Goal: Task Accomplishment & Management: Use online tool/utility

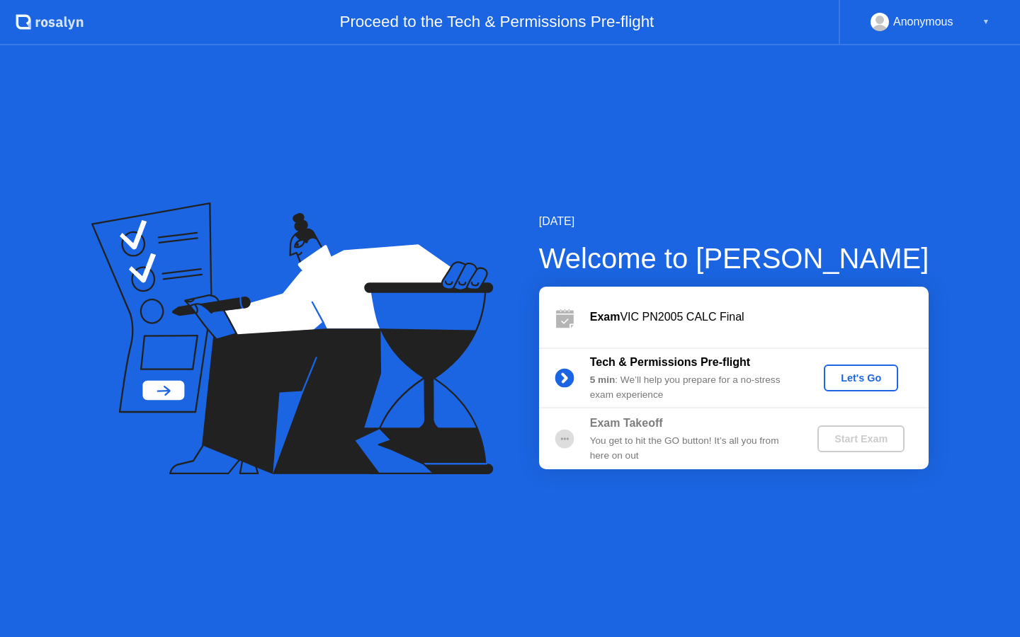
click at [861, 384] on div "Let's Go" at bounding box center [860, 378] width 63 height 11
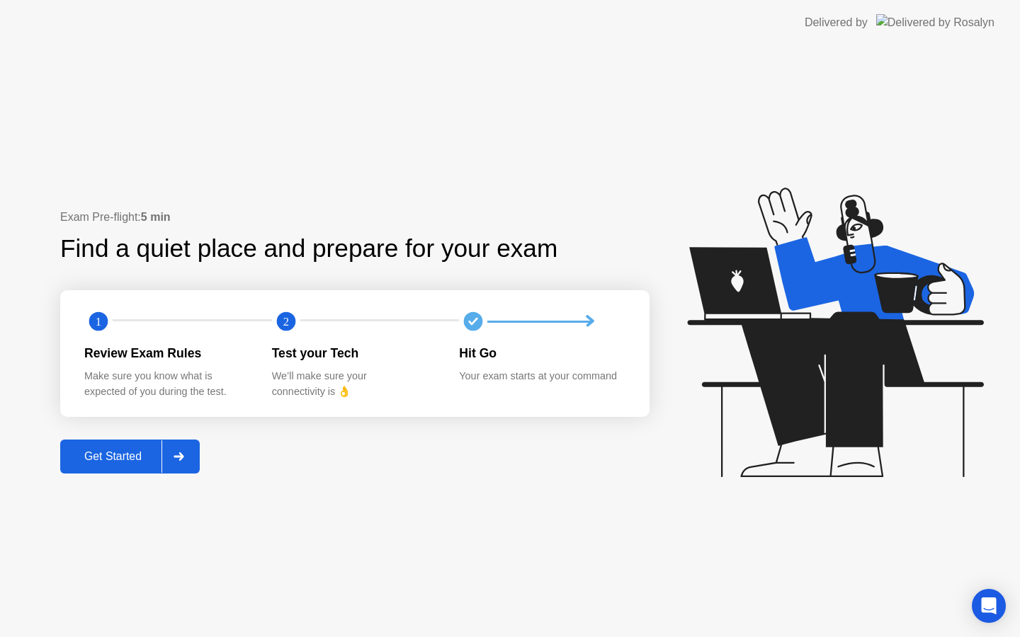
click at [132, 450] on div "Get Started" at bounding box center [112, 456] width 97 height 13
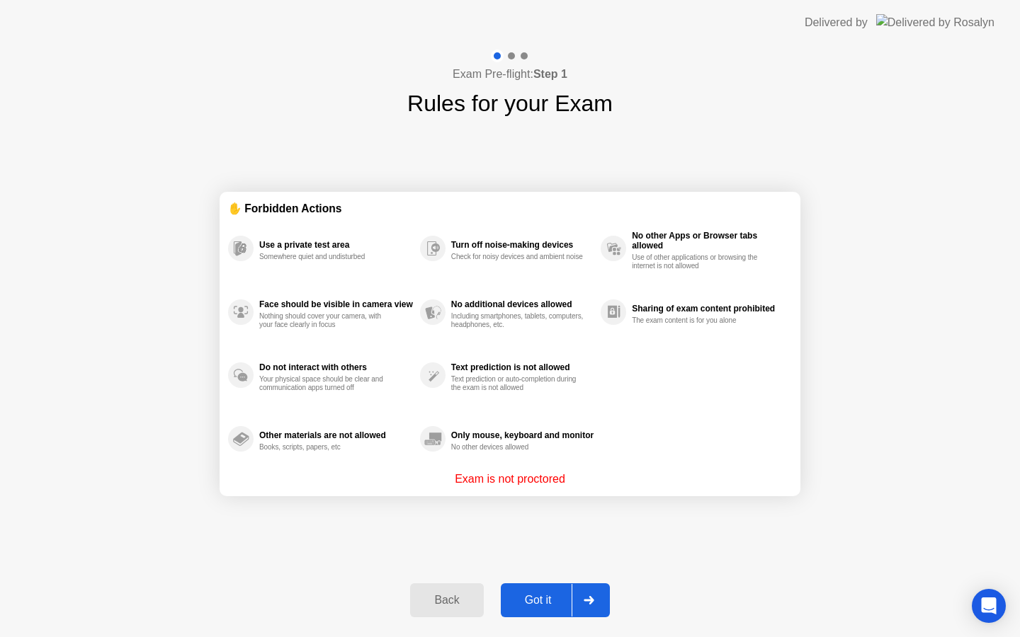
click at [577, 597] on div at bounding box center [589, 600] width 34 height 33
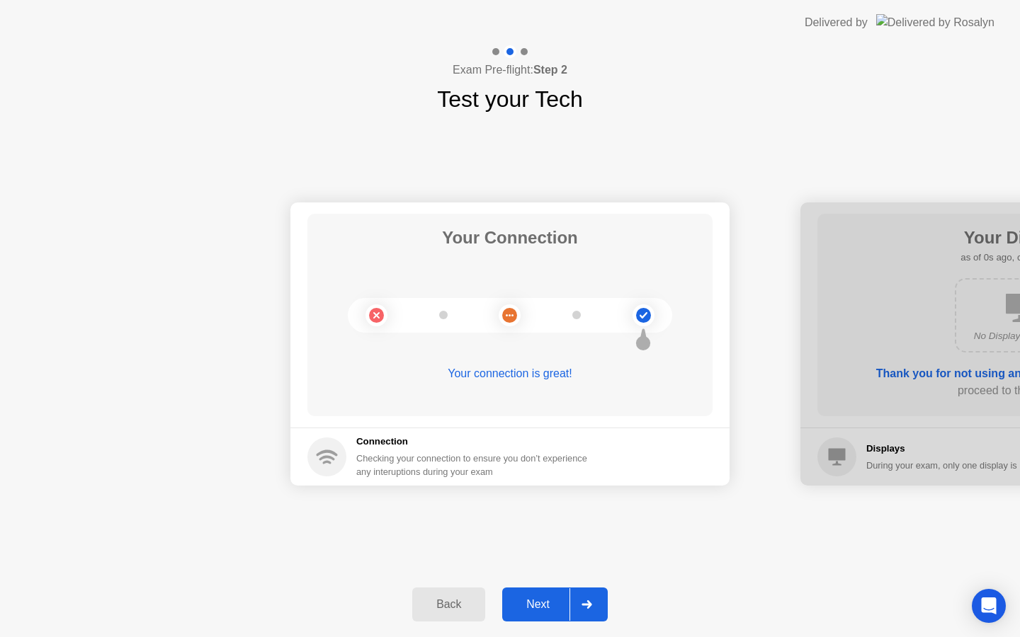
click at [581, 616] on div at bounding box center [586, 605] width 34 height 33
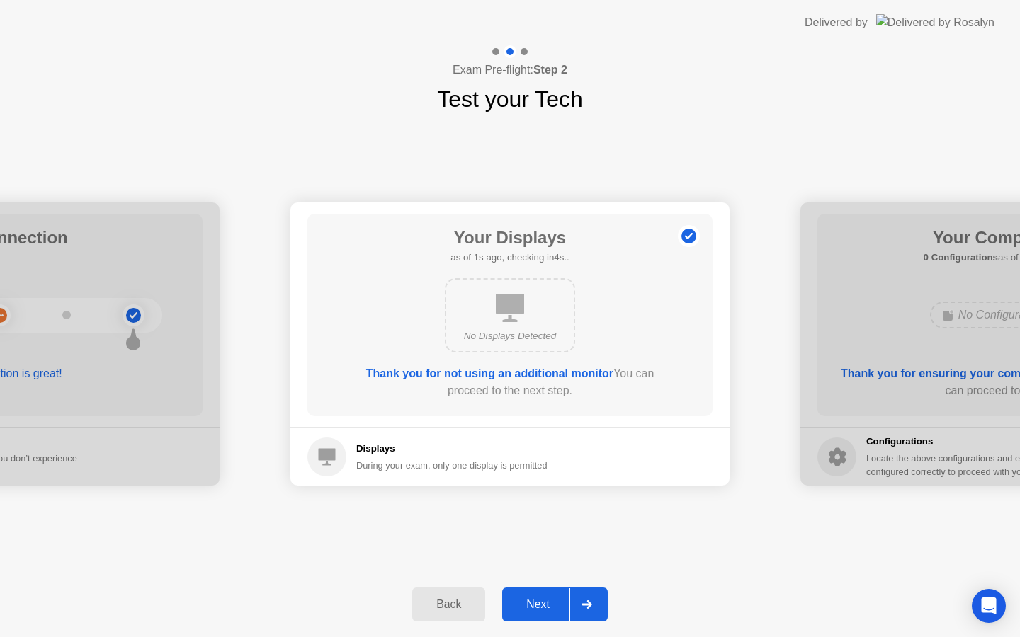
click at [577, 600] on div at bounding box center [586, 605] width 34 height 33
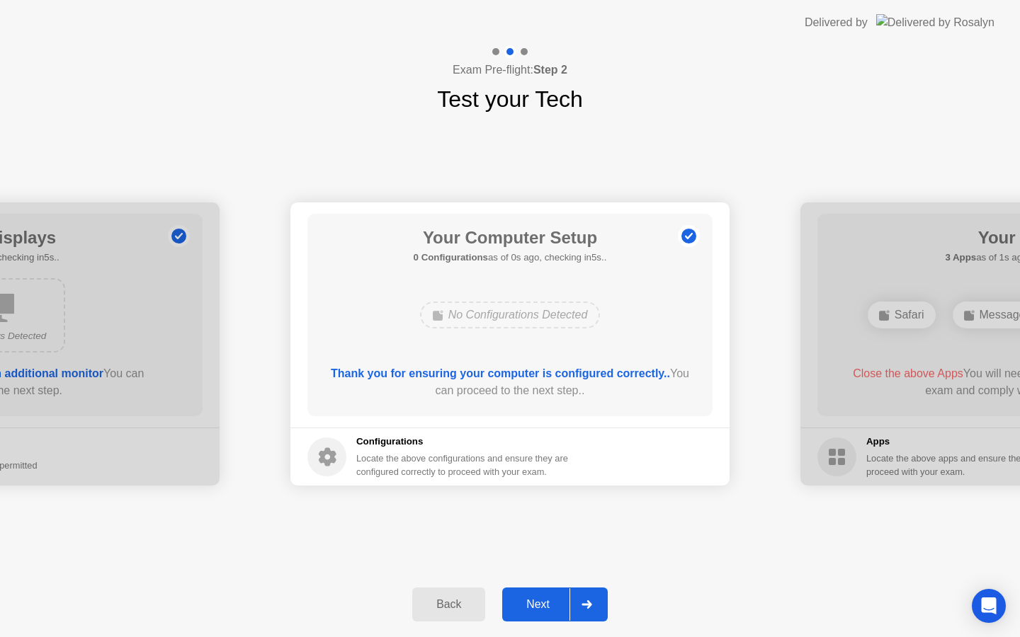
click at [577, 600] on div at bounding box center [586, 605] width 34 height 33
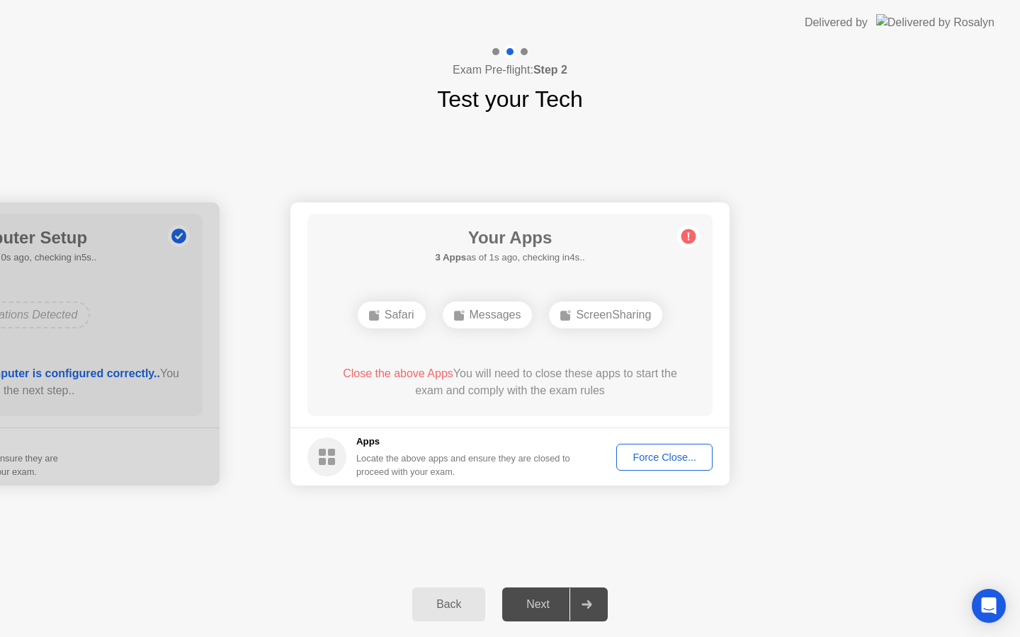
click at [638, 462] on div "Force Close..." at bounding box center [664, 457] width 86 height 11
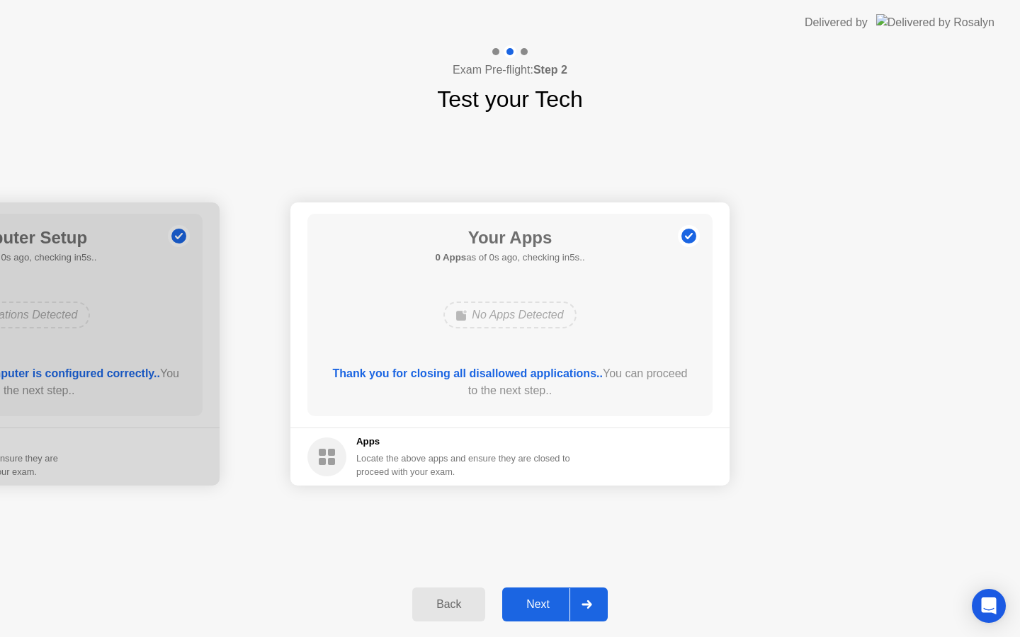
click at [586, 599] on div at bounding box center [586, 605] width 34 height 33
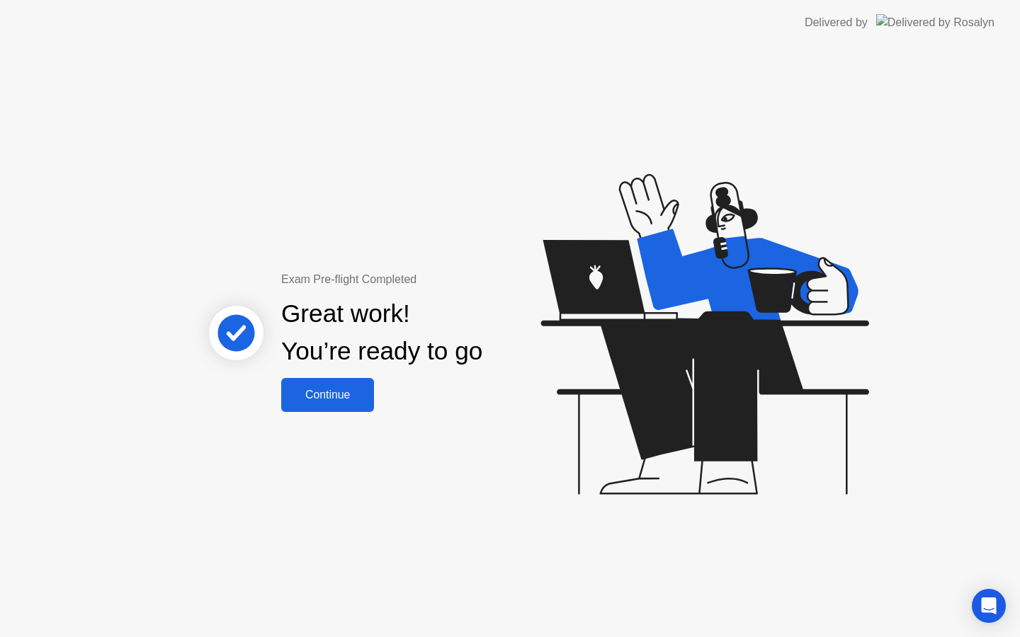
click at [325, 408] on button "Continue" at bounding box center [327, 395] width 93 height 34
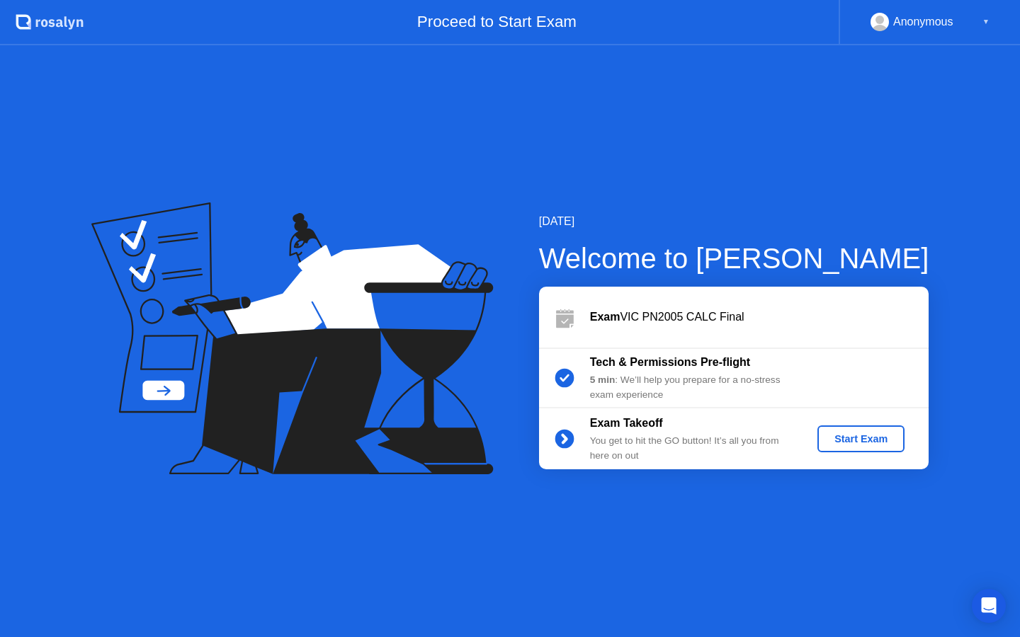
click at [856, 439] on div "Start Exam" at bounding box center [861, 438] width 76 height 11
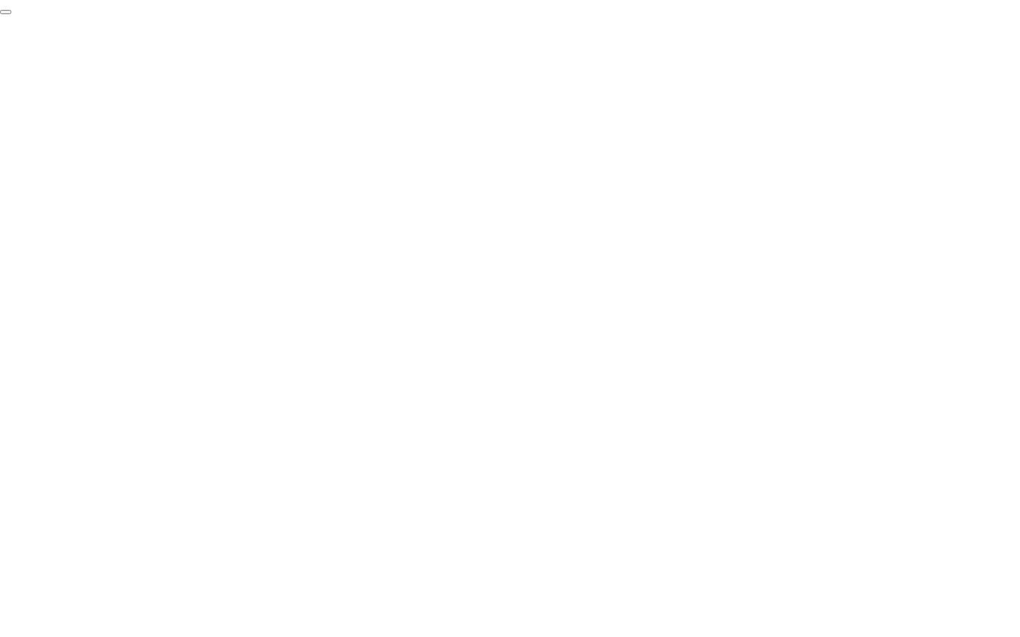
click div "End Proctoring Session"
